Goal: Task Accomplishment & Management: Use online tool/utility

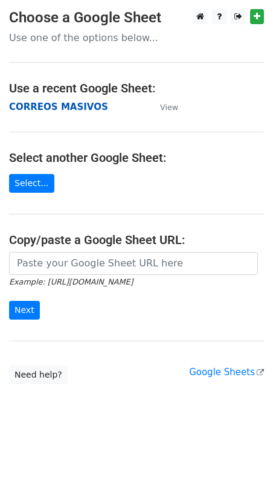
click at [49, 104] on strong "CORREOS MASIVOS" at bounding box center [58, 106] width 99 height 11
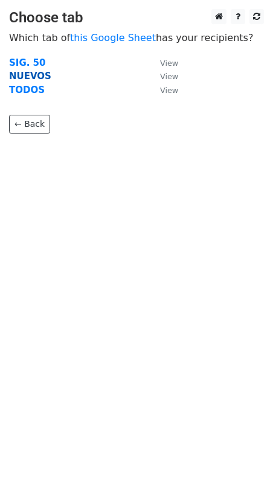
click at [22, 78] on strong "NUEVOS" at bounding box center [30, 76] width 42 height 11
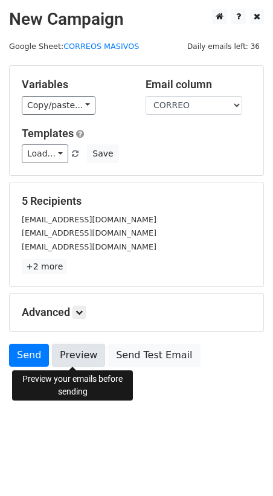
click at [77, 356] on link "Preview" at bounding box center [78, 354] width 53 height 23
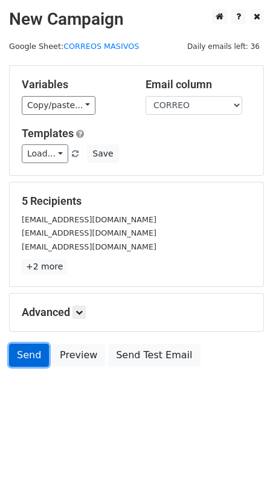
click at [35, 354] on link "Send" at bounding box center [29, 354] width 40 height 23
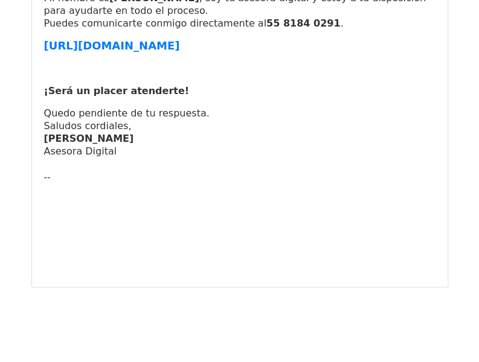
scroll to position [2366, 0]
